Goal: Check status: Check status

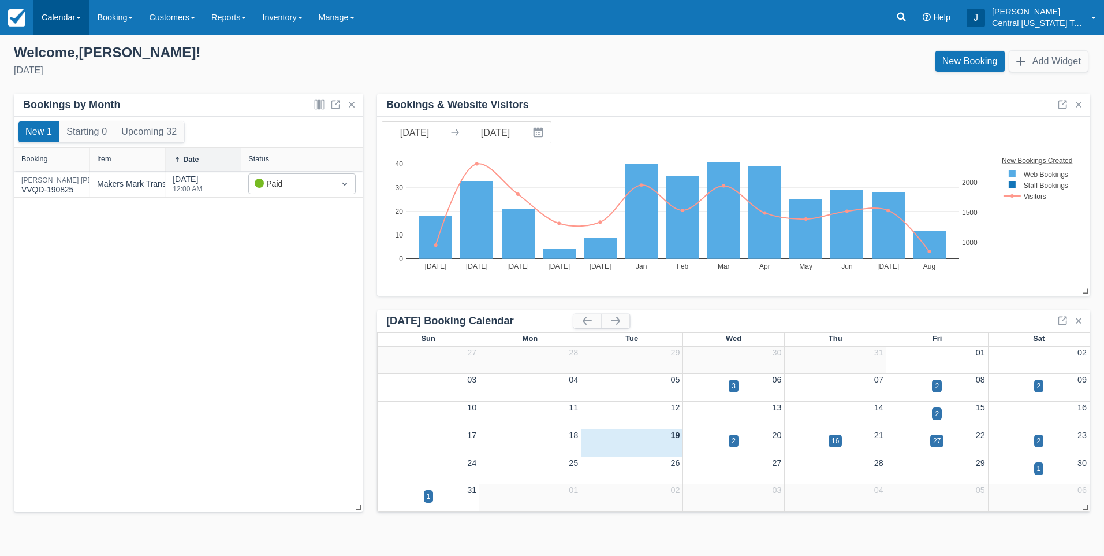
drag, startPoint x: 0, startPoint y: 0, endPoint x: 51, endPoint y: 24, distance: 56.6
click at [51, 23] on link "Calendar" at bounding box center [60, 17] width 55 height 35
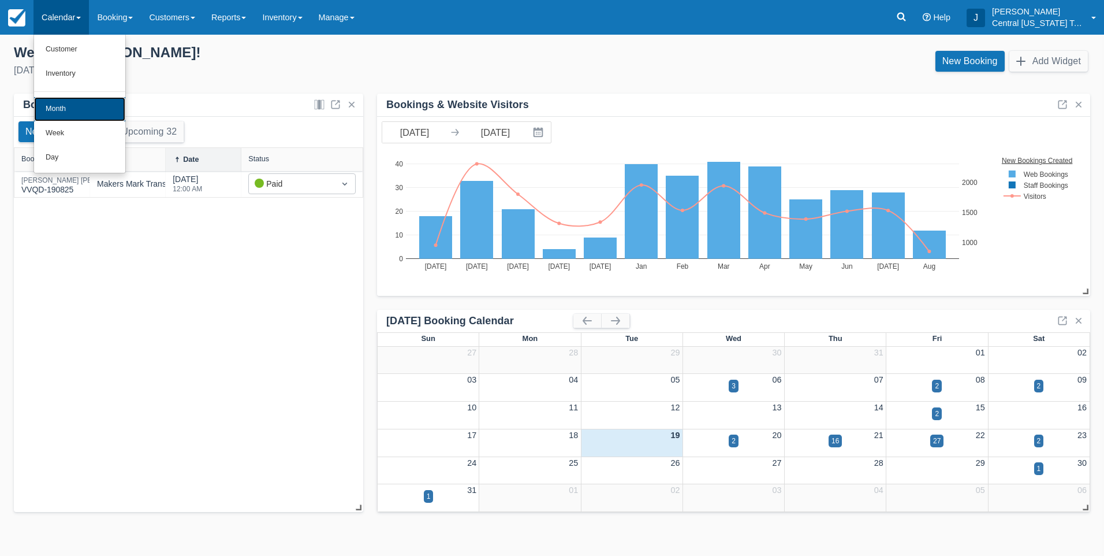
click at [68, 99] on link "Month" at bounding box center [79, 109] width 91 height 24
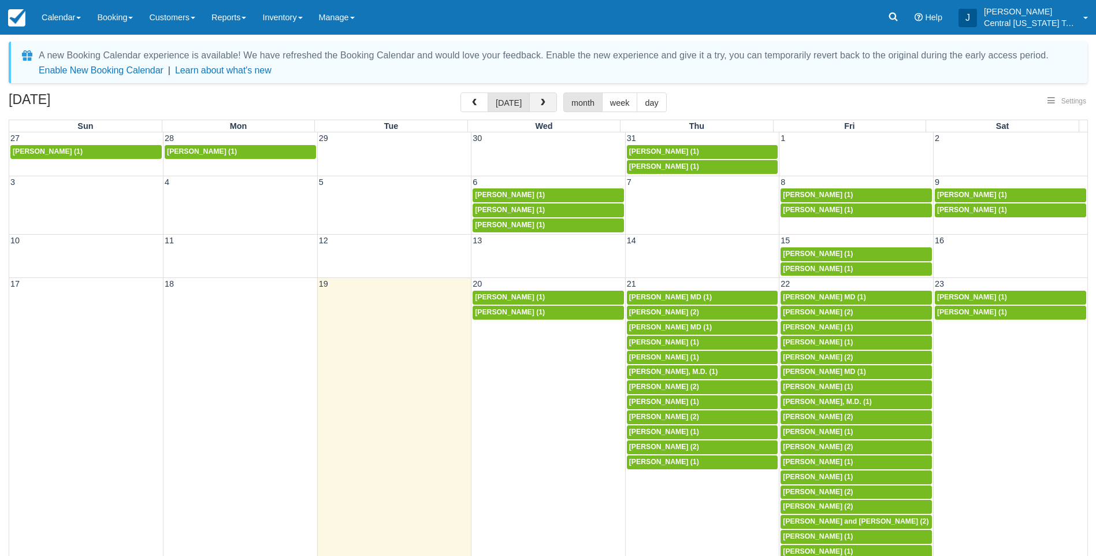
click at [545, 98] on button "button" at bounding box center [543, 102] width 28 height 20
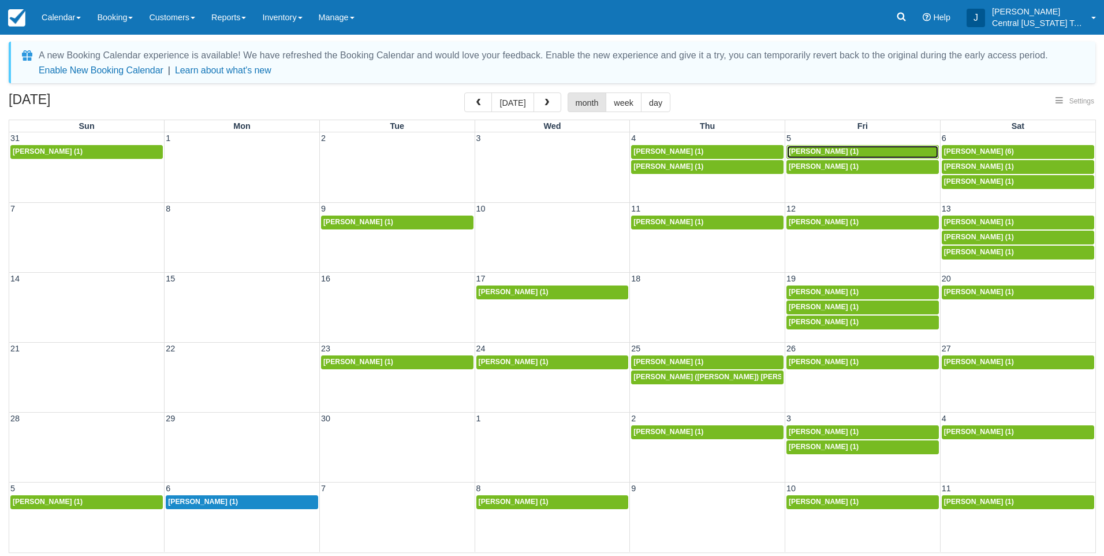
click at [803, 150] on span "Chad Hamel (1)" at bounding box center [824, 151] width 70 height 8
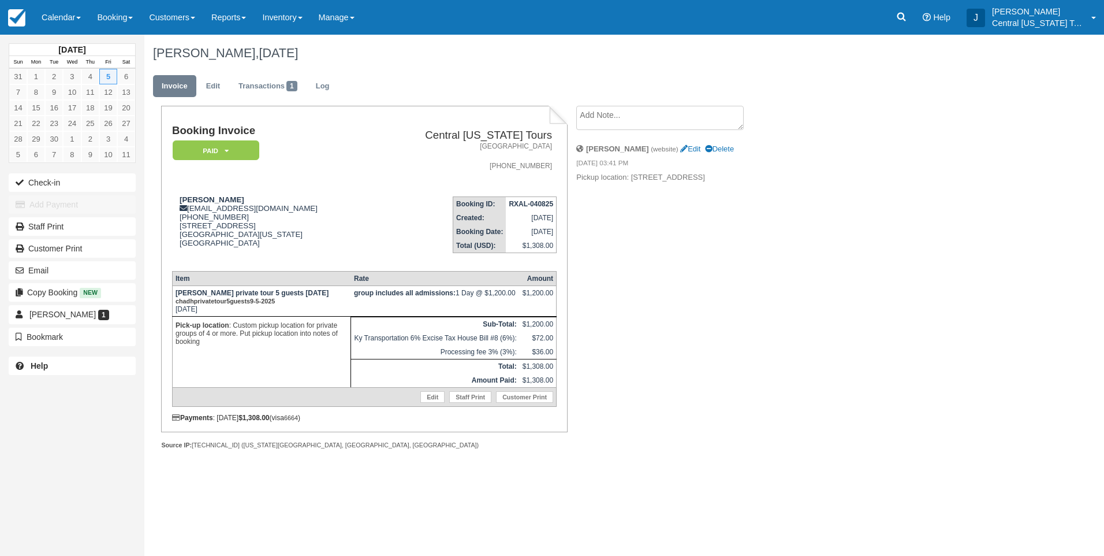
click at [686, 214] on div "Booking Invoice Paid   Pending Reserved Deposit Waiting Cancelled Central [US_S…" at bounding box center [461, 290] width 635 height 368
drag, startPoint x: 744, startPoint y: 173, endPoint x: 578, endPoint y: 184, distance: 166.7
click at [578, 184] on li "[PERSON_NAME] (website) Edit Delete [DATE] 03:41 PM Pickup location: [STREET_AD…" at bounding box center [673, 163] width 195 height 54
drag, startPoint x: 578, startPoint y: 184, endPoint x: 635, endPoint y: 245, distance: 84.2
click at [630, 239] on div "Booking Invoice Paid   Pending Reserved Deposit Waiting Cancelled Central [US_S…" at bounding box center [461, 290] width 635 height 368
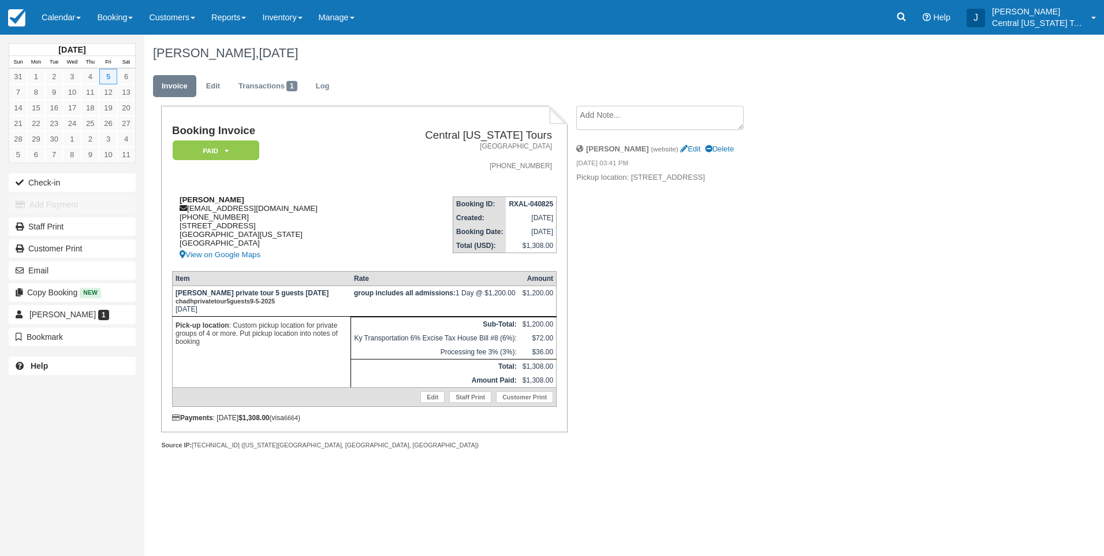
click at [323, 225] on div "[PERSON_NAME] [PERSON_NAME][EMAIL_ADDRESS][DOMAIN_NAME] [PHONE_NUMBER] [STREET_…" at bounding box center [271, 228] width 199 height 66
click at [706, 323] on div "Booking Invoice Paid   Pending Reserved Deposit Waiting Cancelled Central [US_S…" at bounding box center [461, 290] width 635 height 368
click at [371, 221] on td "Booking ID: RXAL-040825 Created: [DATE] Booking Date: [DATE] Total (USD): $1,30…" at bounding box center [464, 224] width 186 height 74
click at [710, 289] on div "Booking Invoice Paid   Pending Reserved Deposit Waiting Cancelled Central [US_S…" at bounding box center [461, 290] width 635 height 368
